Goal: Task Accomplishment & Management: Complete application form

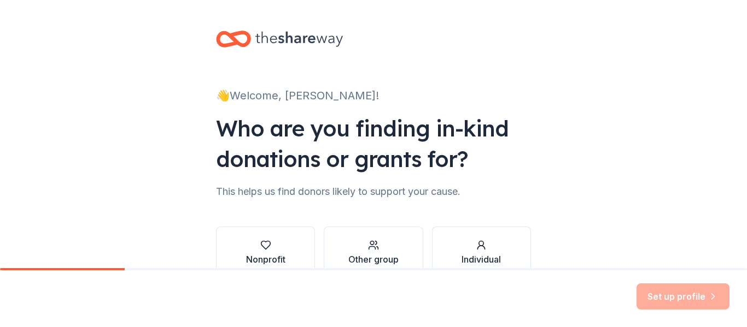
click at [554, 154] on div "👋 Welcome, [PERSON_NAME]! Who are you finding in-kind donations or grants for? …" at bounding box center [373, 166] width 747 height 332
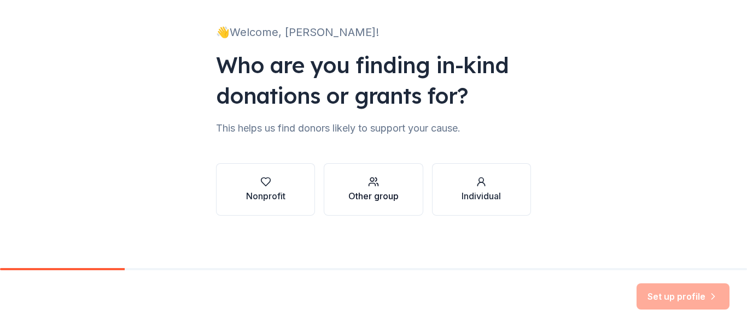
click at [385, 194] on div "Other group" at bounding box center [373, 196] width 50 height 13
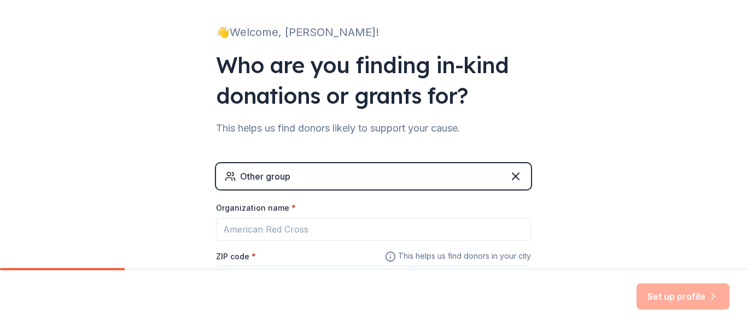
click at [351, 182] on div "Other group" at bounding box center [373, 176] width 315 height 26
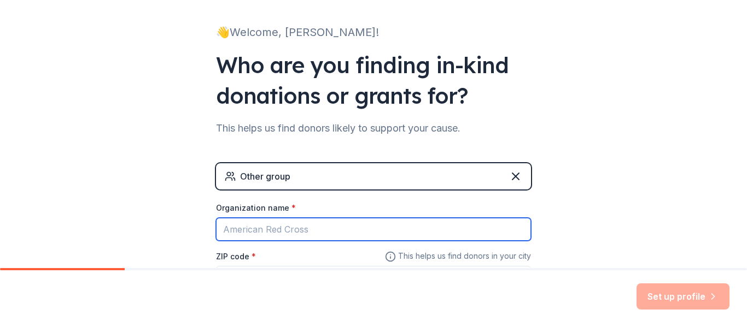
click at [315, 234] on input "Organization name *" at bounding box center [373, 229] width 315 height 23
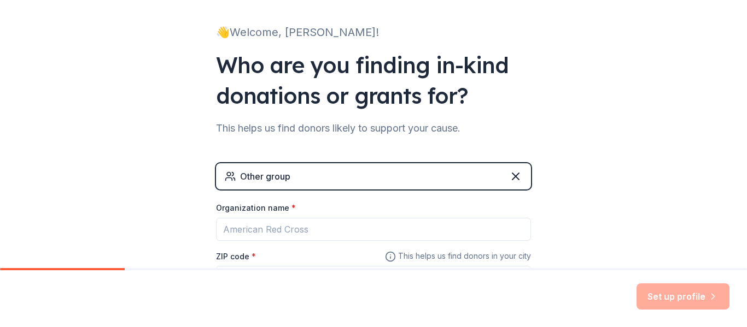
click at [316, 176] on div "Other group" at bounding box center [373, 176] width 315 height 26
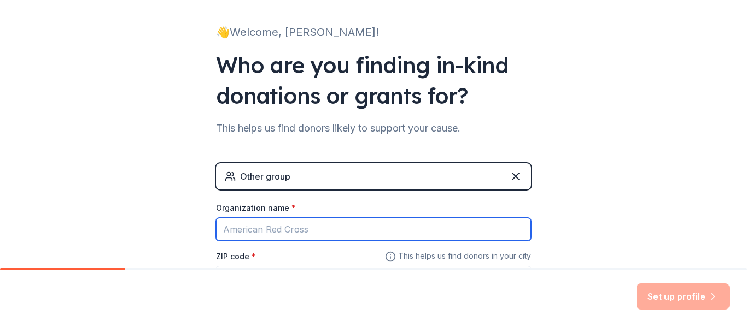
click at [274, 228] on input "Organization name *" at bounding box center [373, 229] width 315 height 23
type input "S"
click at [271, 227] on input "Organization name *" at bounding box center [373, 229] width 315 height 23
type input "[PERSON_NAME] academy"
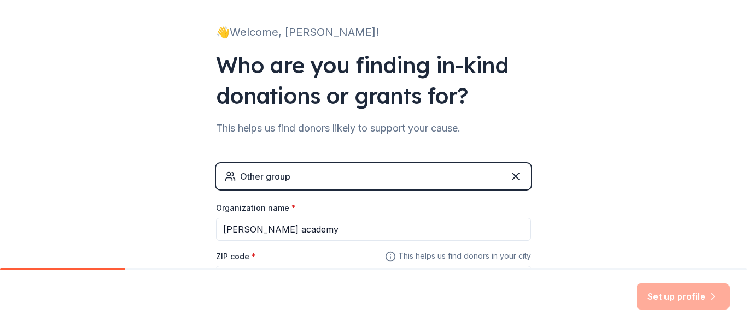
click at [654, 174] on div "👋 Welcome, [PERSON_NAME]! Who are you finding in-kind donations or grants for? …" at bounding box center [373, 150] width 747 height 426
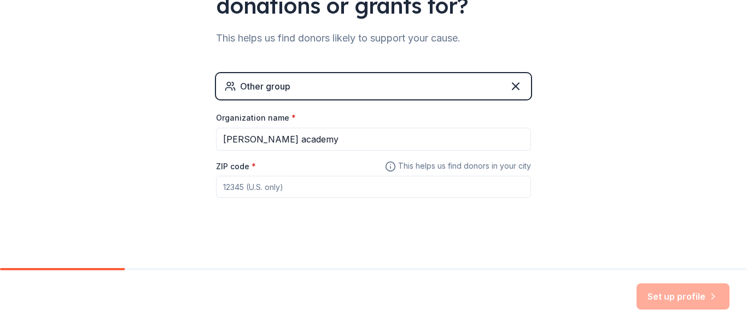
scroll to position [157, 0]
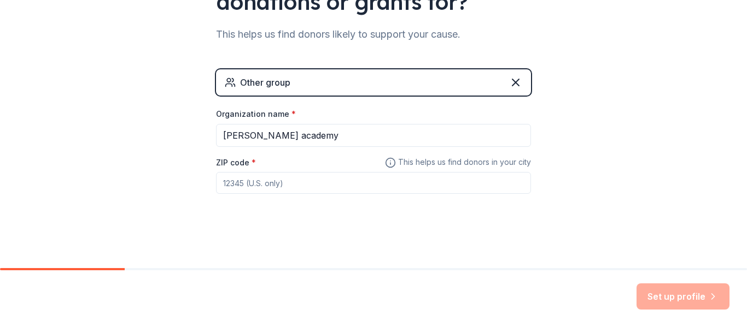
click at [304, 189] on input "ZIP code *" at bounding box center [373, 183] width 315 height 22
click at [275, 184] on input "84651" at bounding box center [373, 183] width 315 height 22
type input "84655"
click at [619, 216] on div "👋 Welcome, [PERSON_NAME]! Who are you finding in-kind donations or grants for? …" at bounding box center [373, 56] width 747 height 426
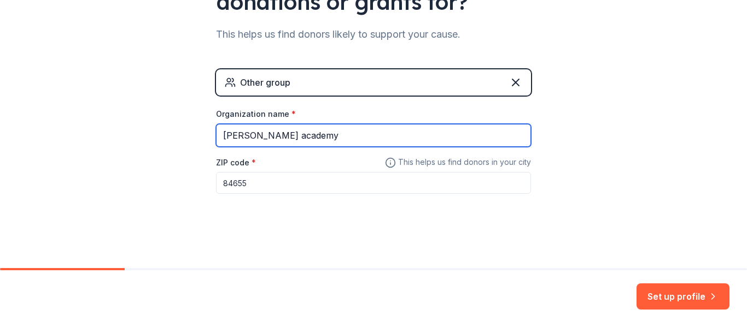
click at [234, 137] on input "[PERSON_NAME] academy" at bounding box center [373, 135] width 315 height 23
type input "[PERSON_NAME] academy"
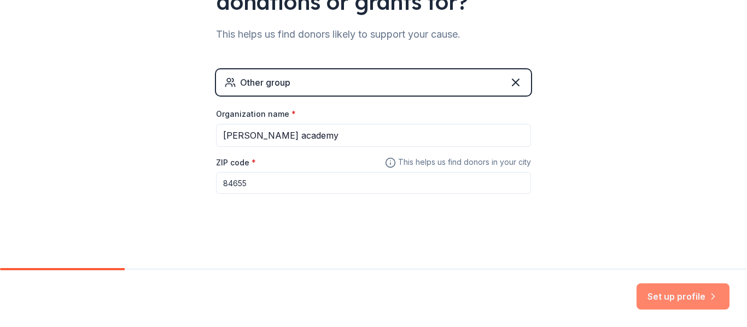
click at [675, 298] on button "Set up profile" at bounding box center [682, 297] width 93 height 26
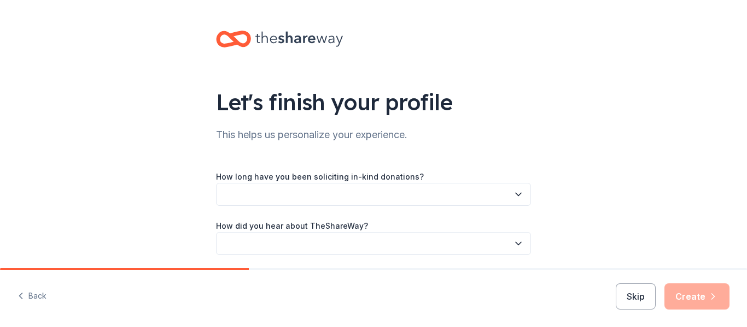
click at [522, 195] on icon "button" at bounding box center [518, 194] width 11 height 11
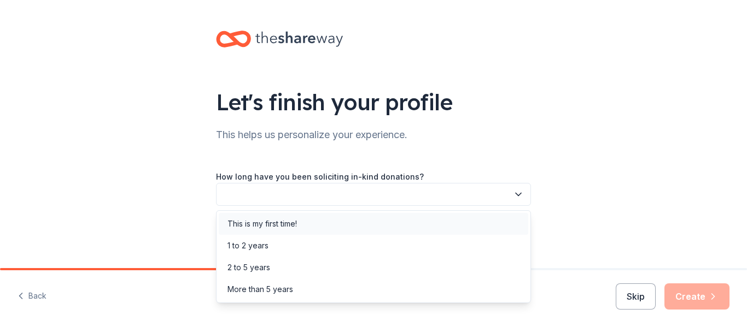
click at [446, 228] on div "This is my first time!" at bounding box center [373, 224] width 309 height 22
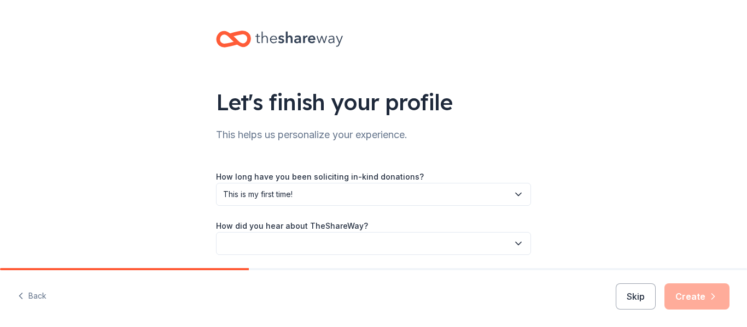
click at [462, 249] on button "button" at bounding box center [373, 243] width 315 height 23
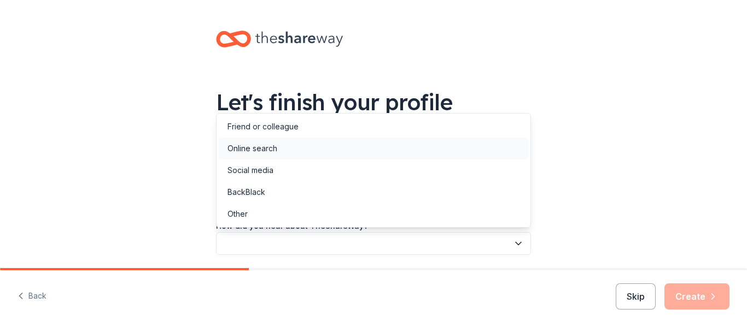
click at [275, 146] on div "Online search" at bounding box center [252, 148] width 50 height 13
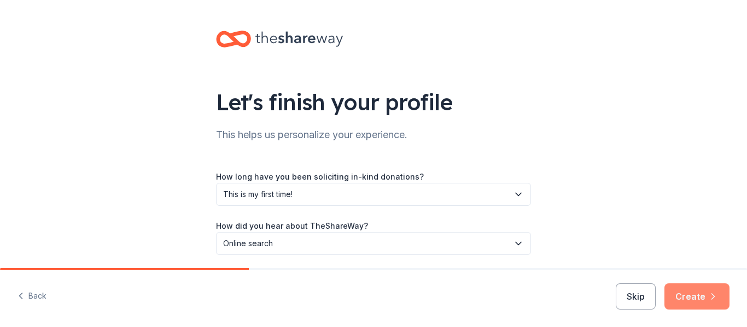
click at [700, 302] on button "Create" at bounding box center [696, 297] width 65 height 26
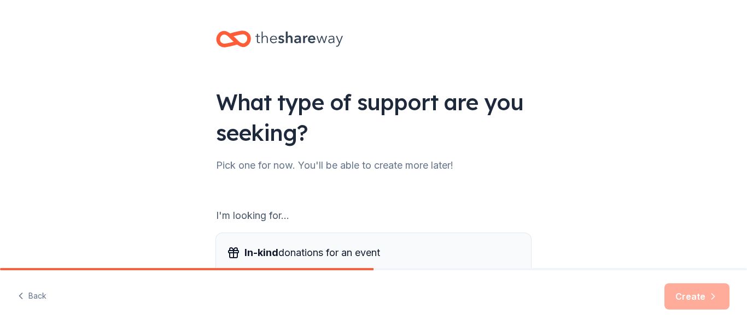
click at [510, 250] on div "In-kind donations for an event" at bounding box center [373, 252] width 293 height 17
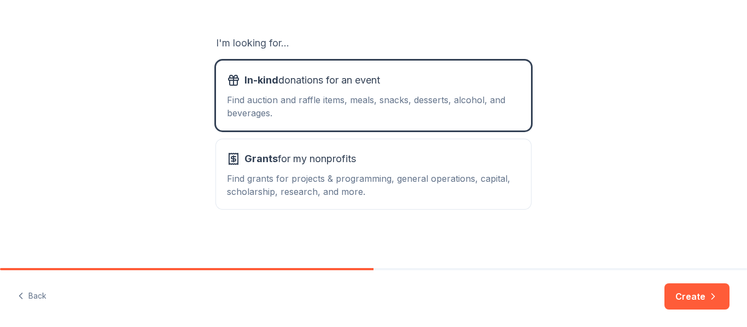
scroll to position [173, 0]
click at [465, 99] on div "Find auction and raffle items, meals, snacks, desserts, alcohol, and beverages." at bounding box center [373, 106] width 293 height 26
click at [365, 111] on div "Find auction and raffle items, meals, snacks, desserts, alcohol, and beverages." at bounding box center [373, 106] width 293 height 26
click at [686, 299] on button "Create" at bounding box center [696, 297] width 65 height 26
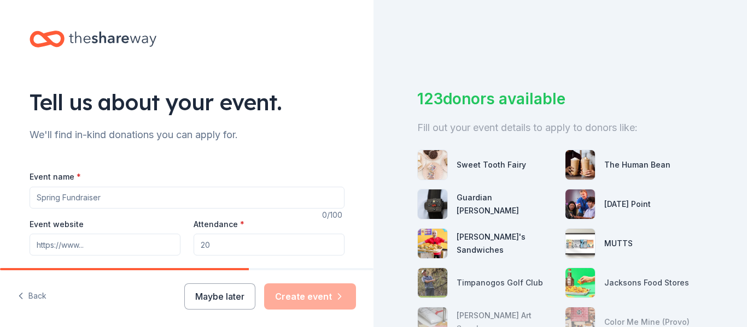
click at [131, 203] on input "Event name *" at bounding box center [187, 198] width 315 height 22
type input "Veterans Christmas"
click at [255, 247] on input "Attendance *" at bounding box center [268, 245] width 151 height 22
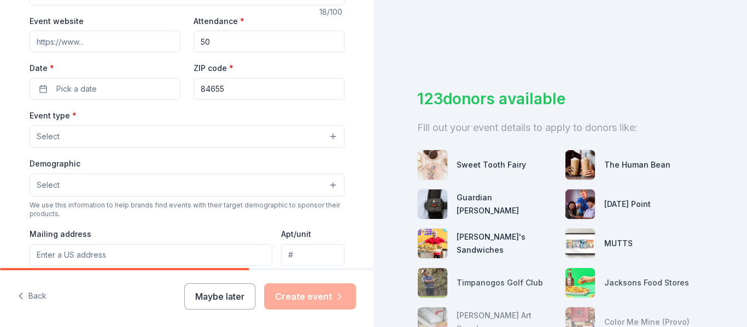
scroll to position [203, 0]
type input "50"
click at [68, 88] on span "Pick a date" at bounding box center [76, 89] width 40 height 13
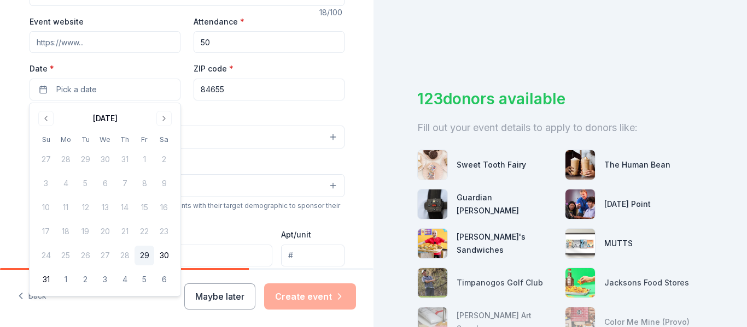
click at [457, 69] on div "123 donors available Fill out your event details to apply to donors like: Sweet…" at bounding box center [559, 163] width 373 height 327
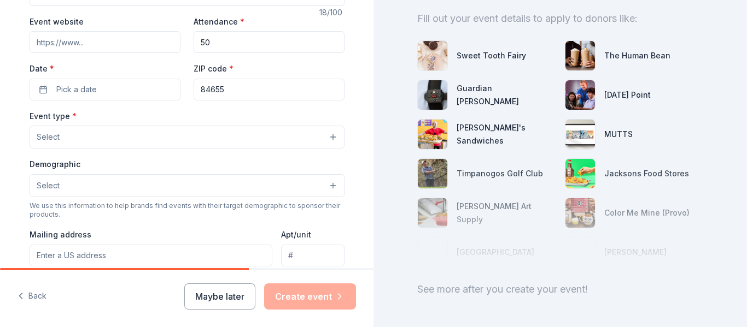
scroll to position [150, 0]
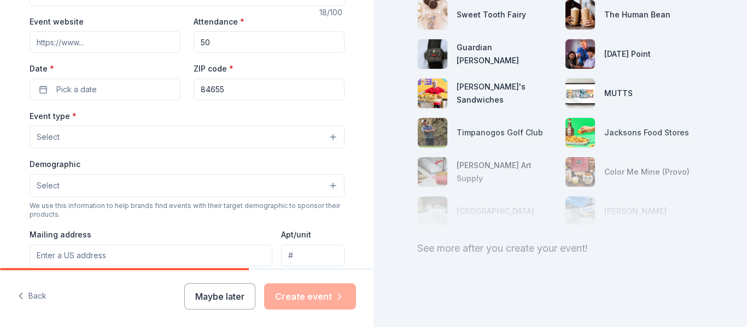
click at [68, 186] on button "Select" at bounding box center [187, 185] width 315 height 23
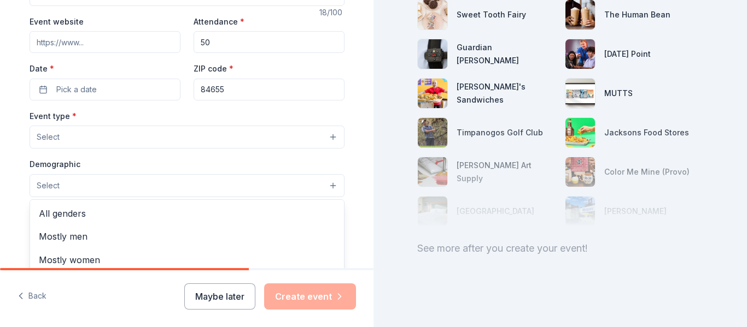
click at [68, 186] on button "Select" at bounding box center [187, 185] width 315 height 23
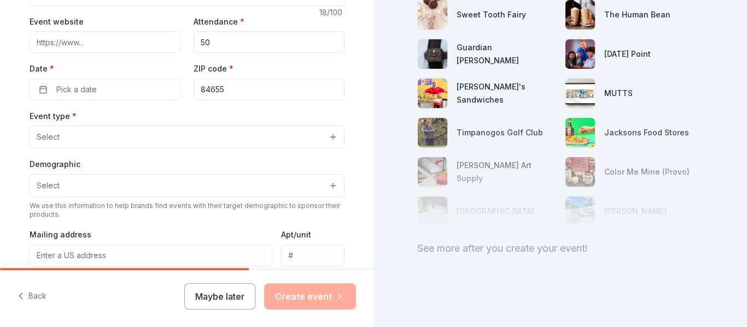
click at [68, 186] on button "Select" at bounding box center [187, 185] width 315 height 23
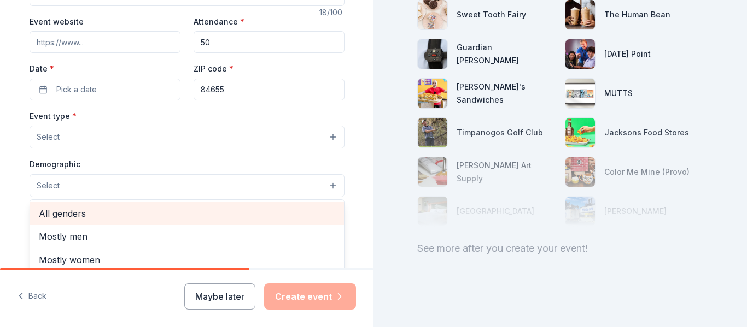
click at [63, 218] on span "All genders" at bounding box center [187, 214] width 296 height 14
click at [63, 218] on span "Mostly men" at bounding box center [187, 215] width 296 height 14
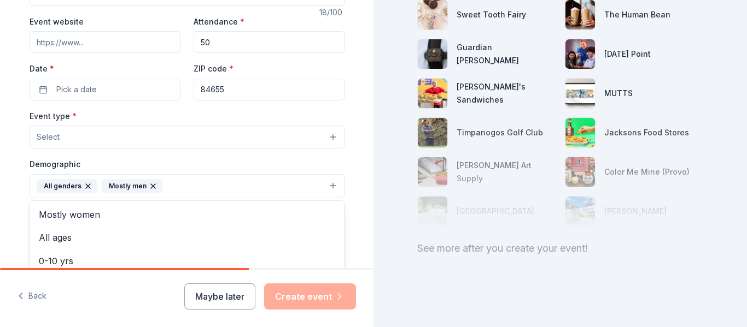
click at [149, 186] on icon "button" at bounding box center [153, 186] width 9 height 9
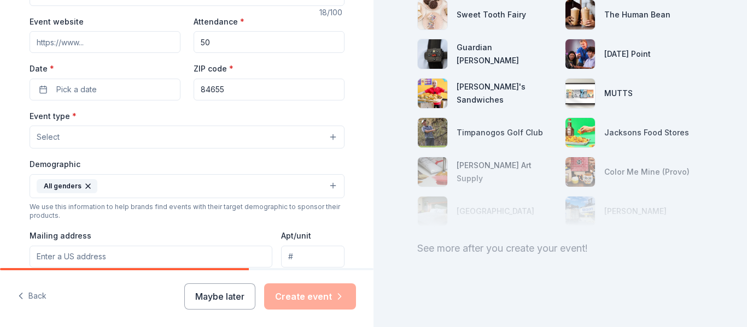
click at [109, 138] on button "Select" at bounding box center [187, 137] width 315 height 23
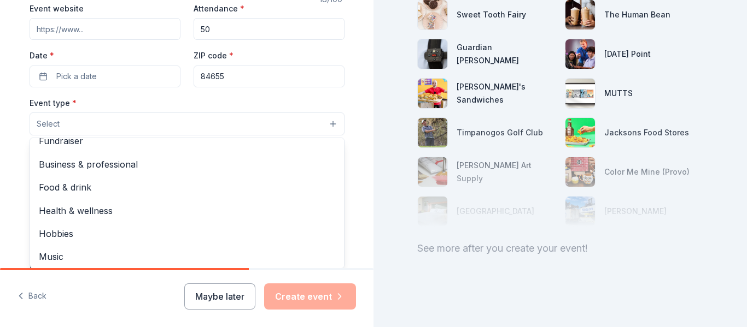
scroll to position [34, 0]
